Goal: Find specific page/section: Find specific page/section

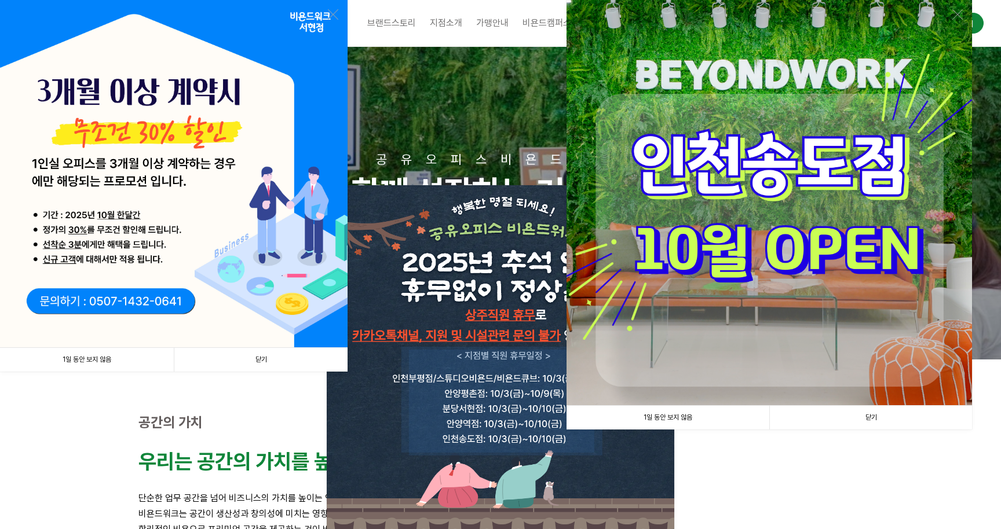
click at [153, 360] on link "1일 동안 보지 않음" at bounding box center [87, 360] width 174 height 24
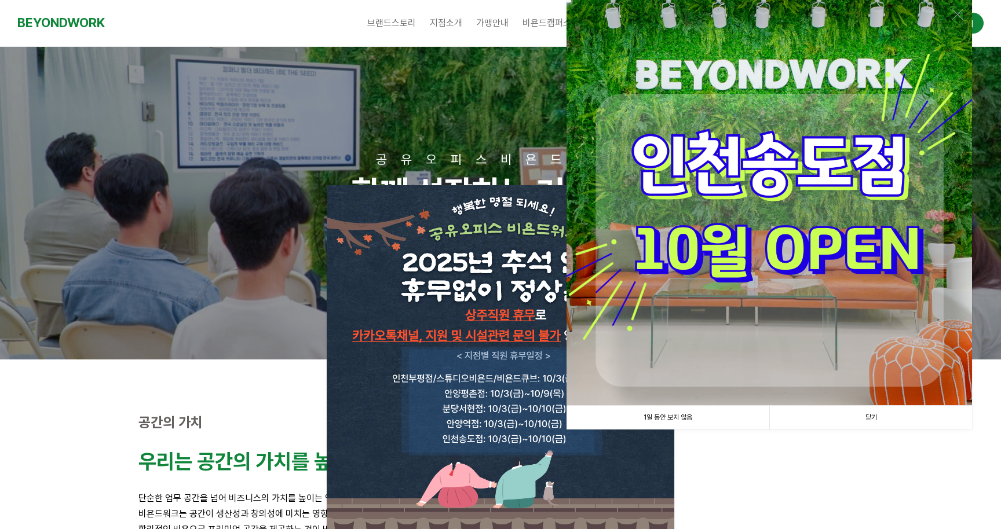
click at [630, 420] on link "1일 동안 보지 않음" at bounding box center [667, 418] width 203 height 24
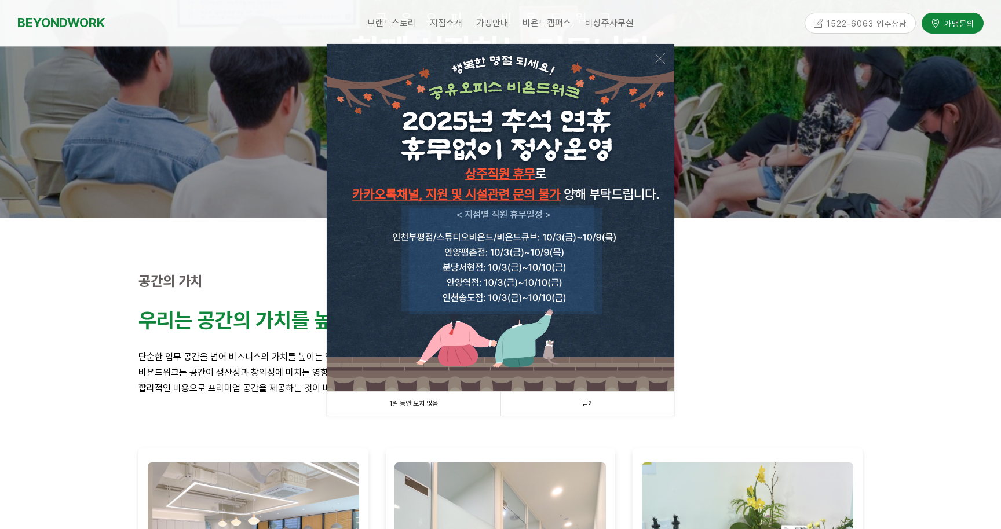
scroll to position [149, 0]
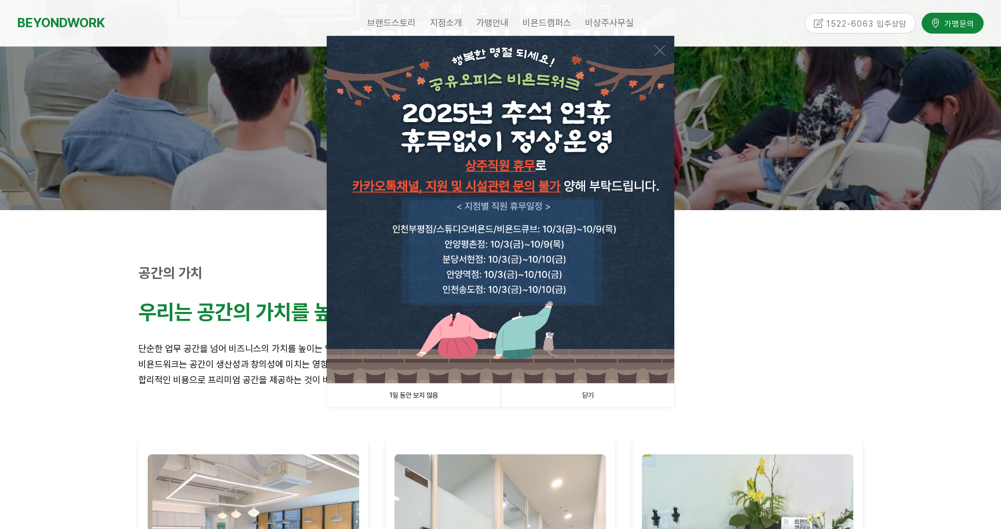
click at [465, 403] on link "1일 동안 보지 않음" at bounding box center [414, 396] width 174 height 24
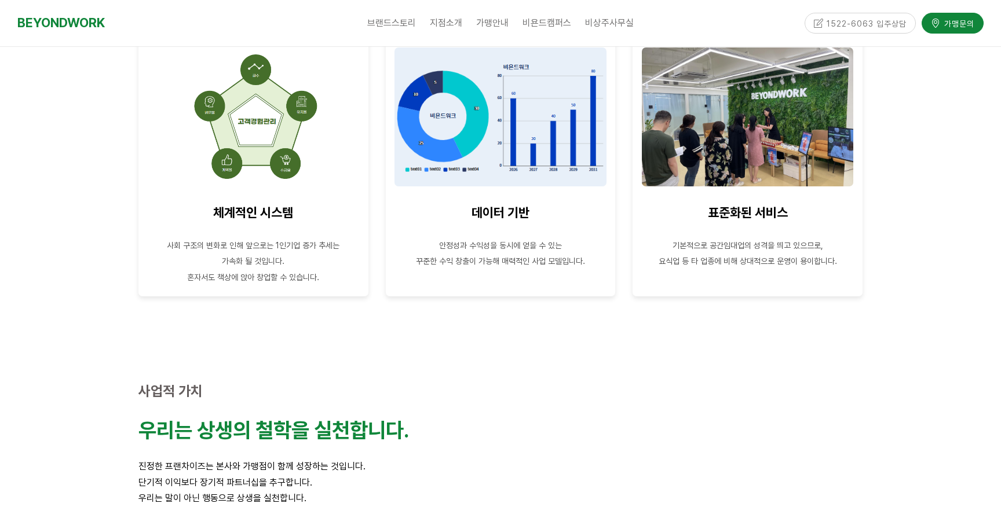
scroll to position [1573, 0]
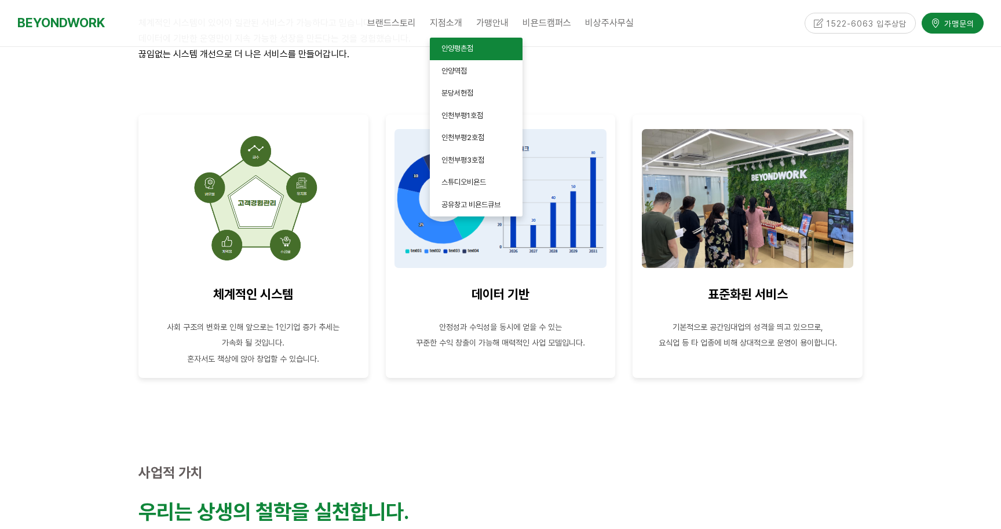
click at [471, 50] on span "안양평촌점" at bounding box center [457, 48] width 32 height 9
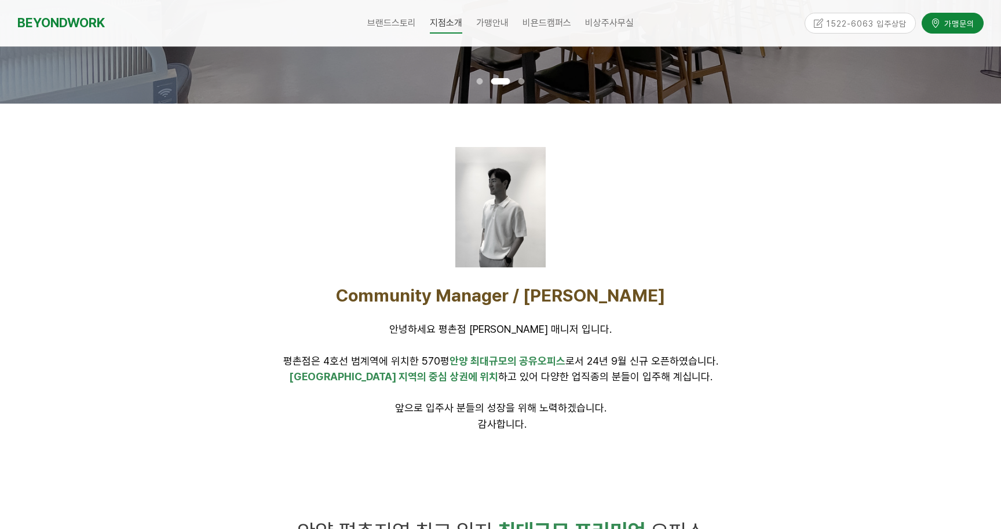
scroll to position [290, 0]
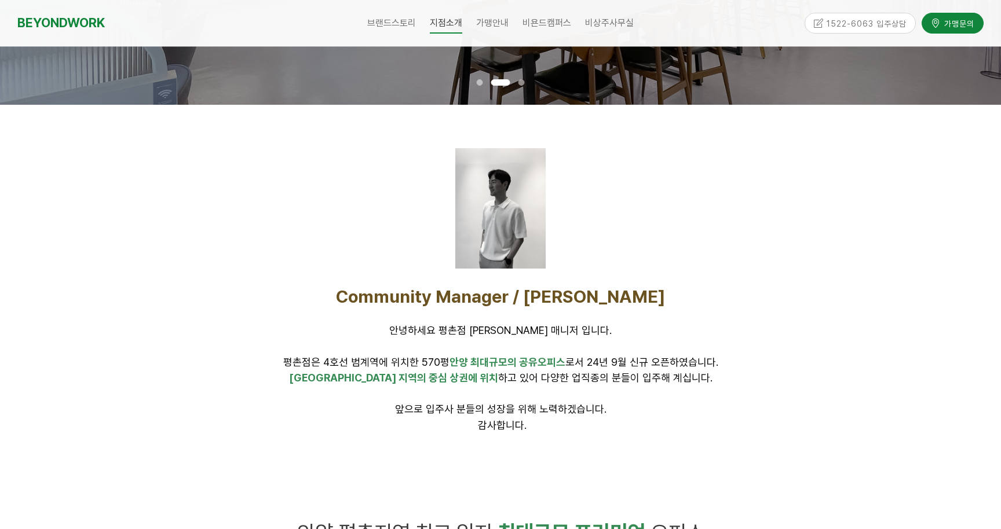
click at [495, 358] on span "안양 최대규모의 공유오피스" at bounding box center [507, 362] width 116 height 12
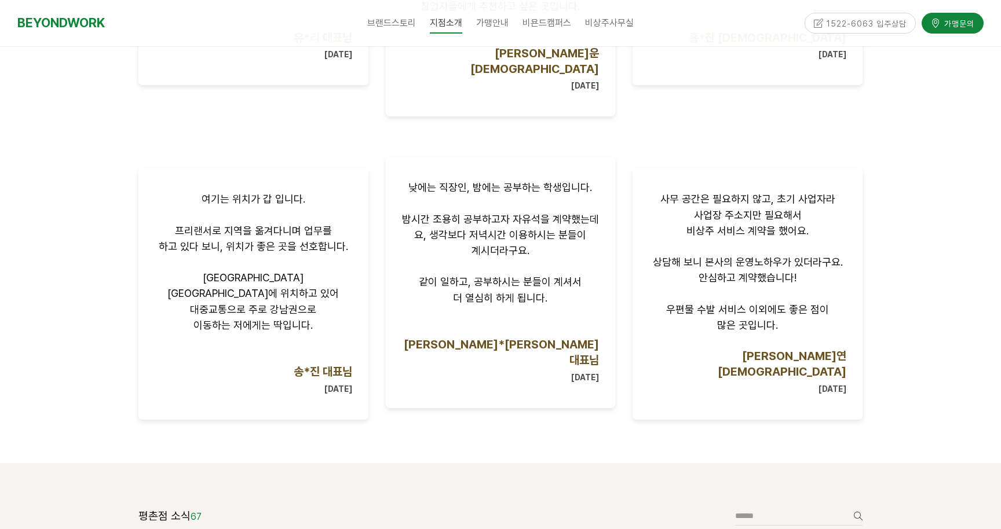
scroll to position [1018, 0]
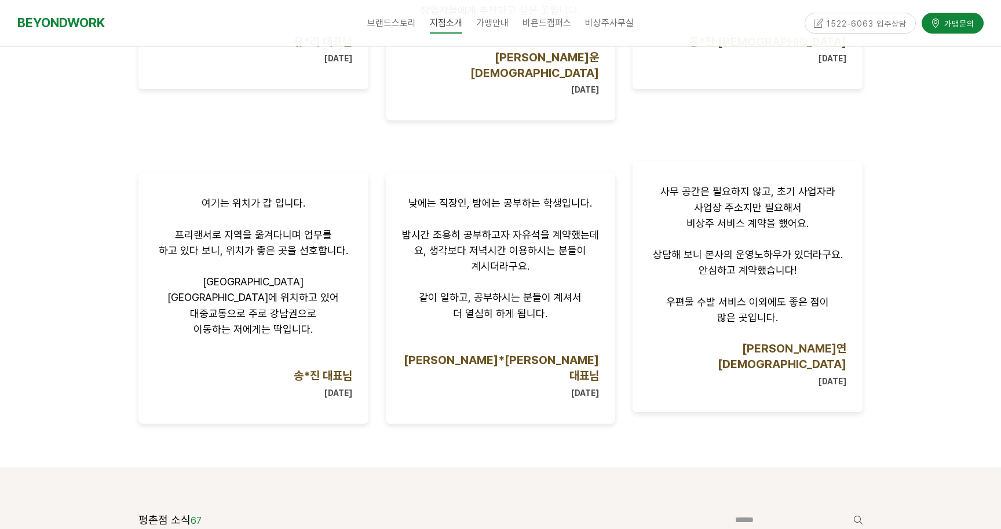
click at [736, 217] on span "비상주 서비스 계약을 했어요." at bounding box center [747, 223] width 122 height 12
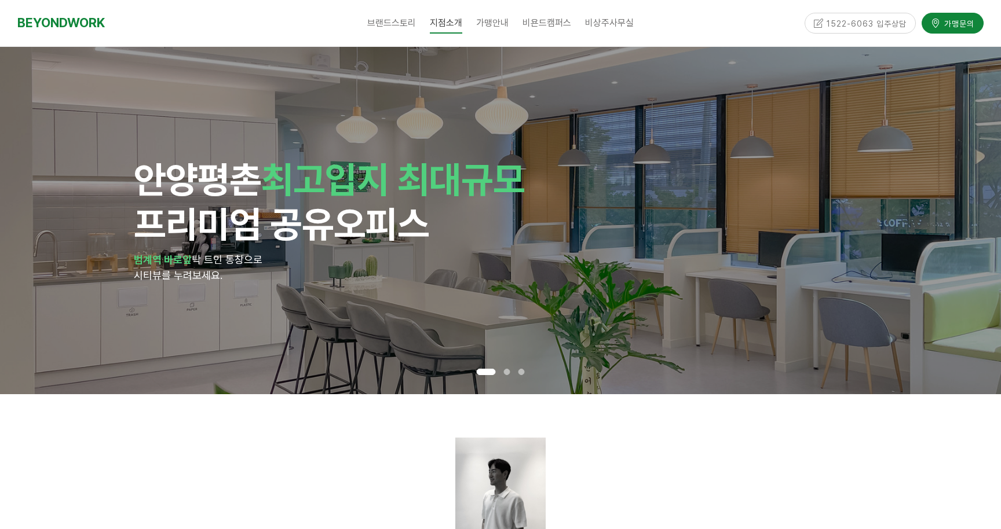
scroll to position [0, 0]
